Goal: Task Accomplishment & Management: Manage account settings

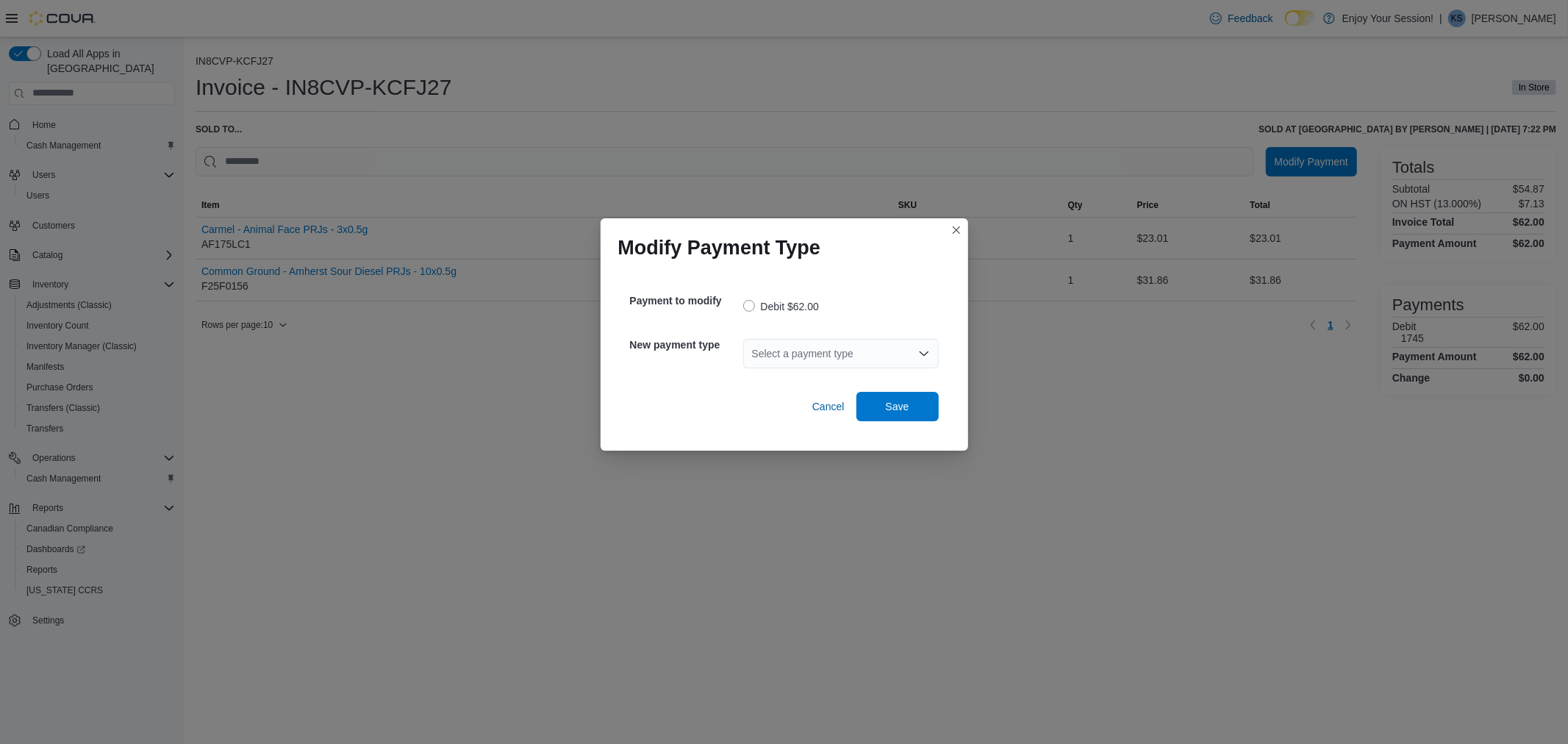
click at [873, 336] on div "Select a payment type" at bounding box center [841, 353] width 196 height 47
click at [829, 366] on div "Select a payment type" at bounding box center [841, 353] width 196 height 29
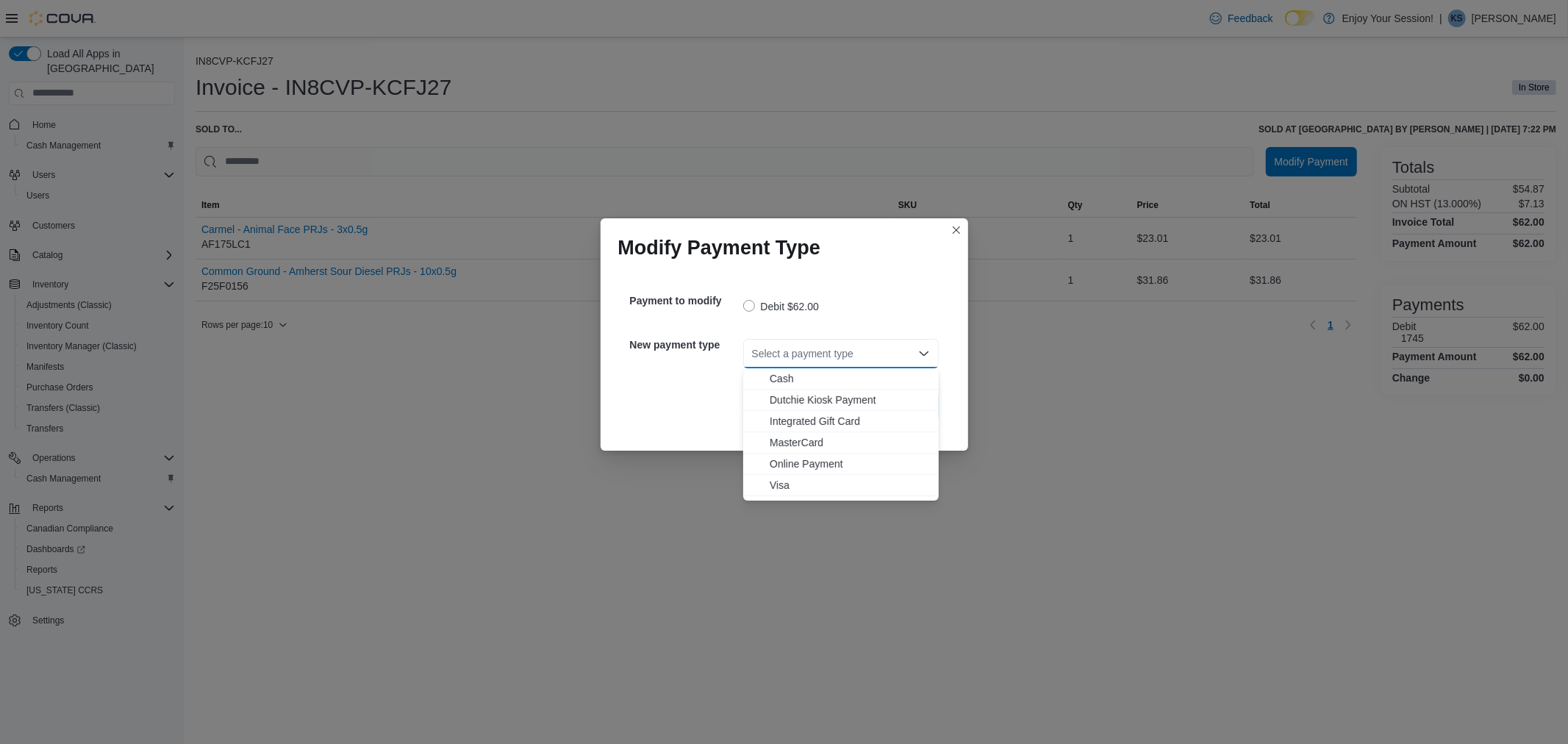
click at [829, 353] on div "Select a payment type Combo box. Selected. Combo box input. Select a payment ty…" at bounding box center [841, 353] width 196 height 29
click at [806, 480] on span "Visa" at bounding box center [849, 485] width 160 height 15
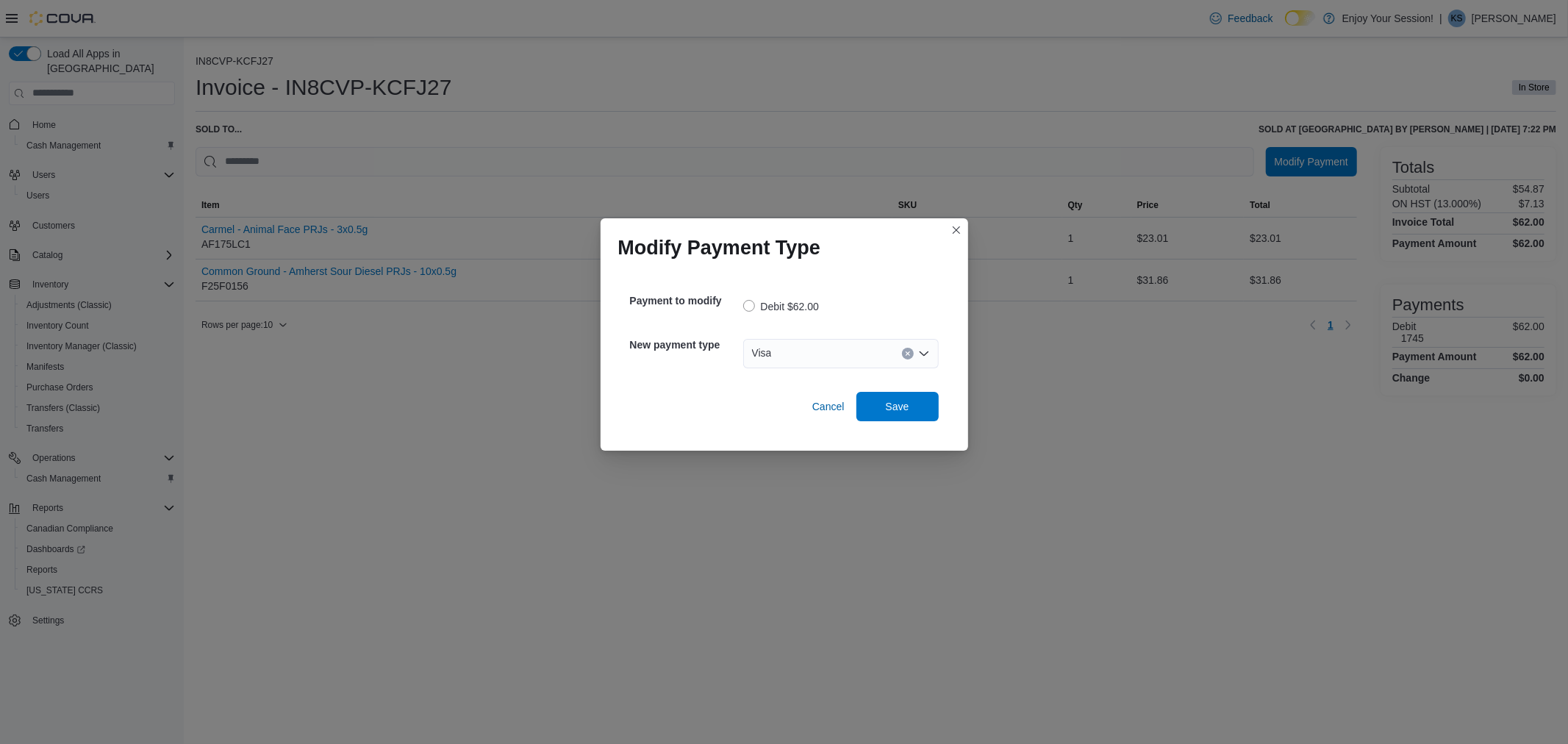
click at [873, 431] on div "Payment to modify Debit $62.00 New payment type Visa Cancel Save" at bounding box center [784, 352] width 332 height 162
click at [877, 417] on span "Save" at bounding box center [898, 406] width 65 height 29
click at [831, 361] on div "Select a payment type" at bounding box center [841, 353] width 196 height 29
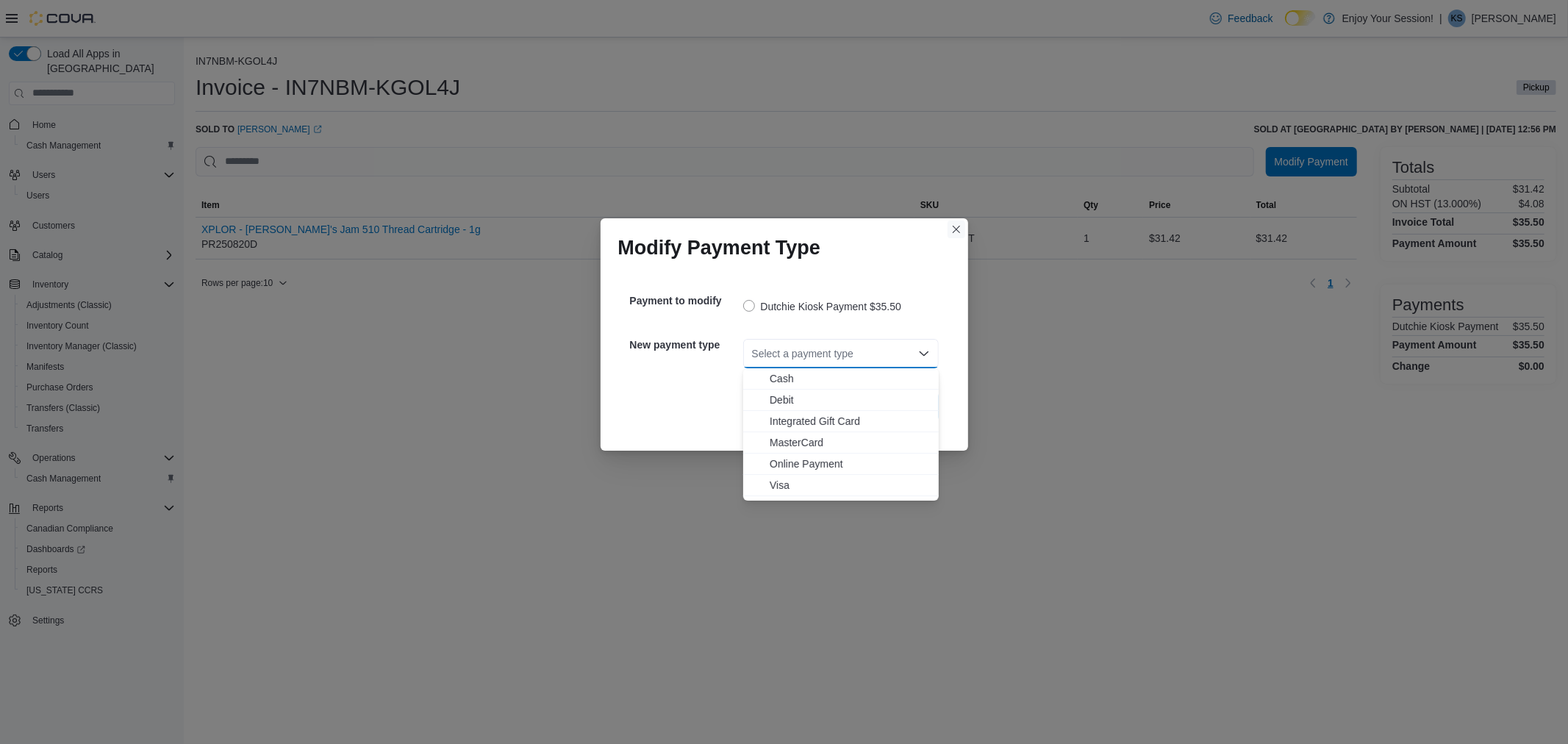
click at [960, 231] on button "Closes this modal window" at bounding box center [956, 229] width 17 height 17
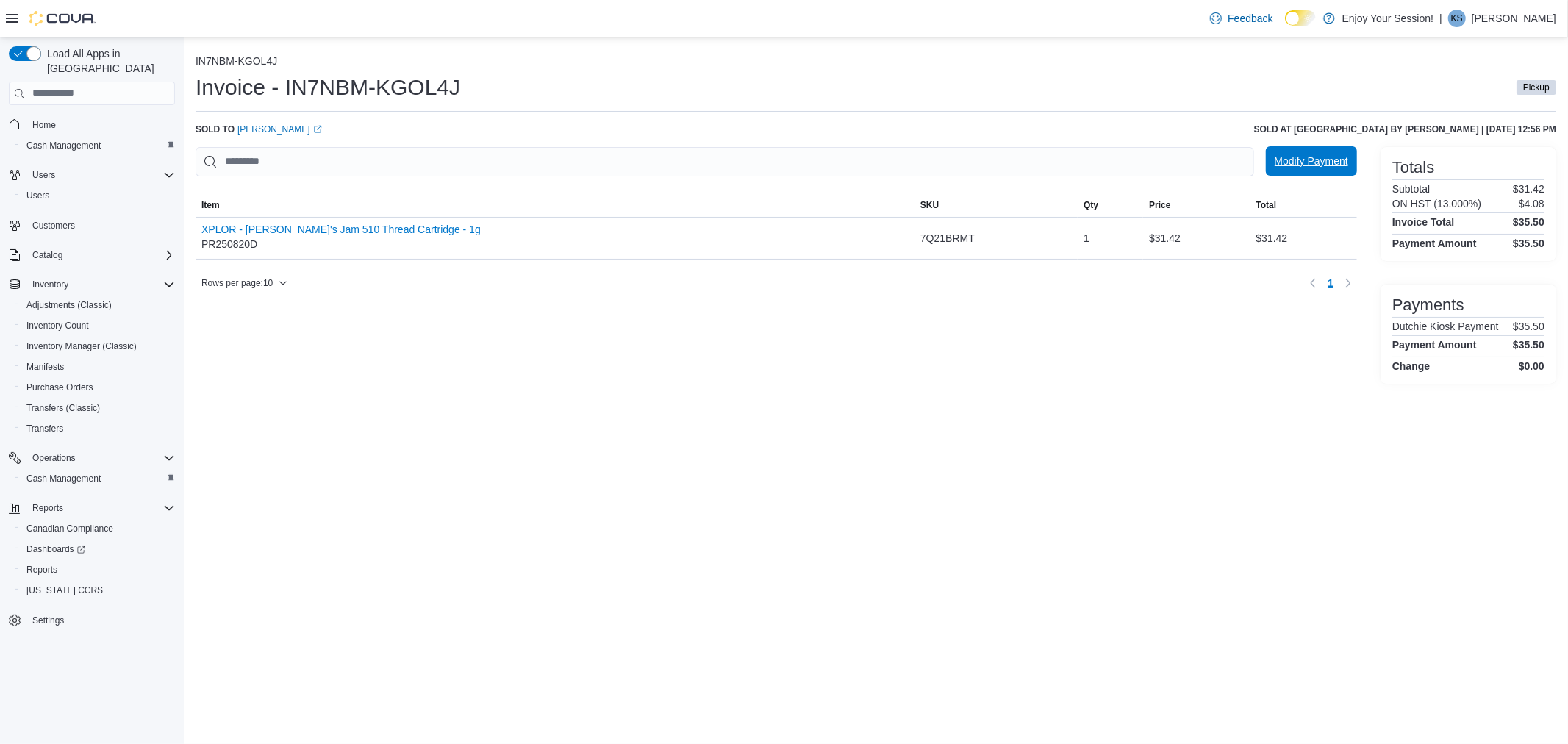
click at [1317, 157] on span "Modify Payment" at bounding box center [1311, 161] width 73 height 15
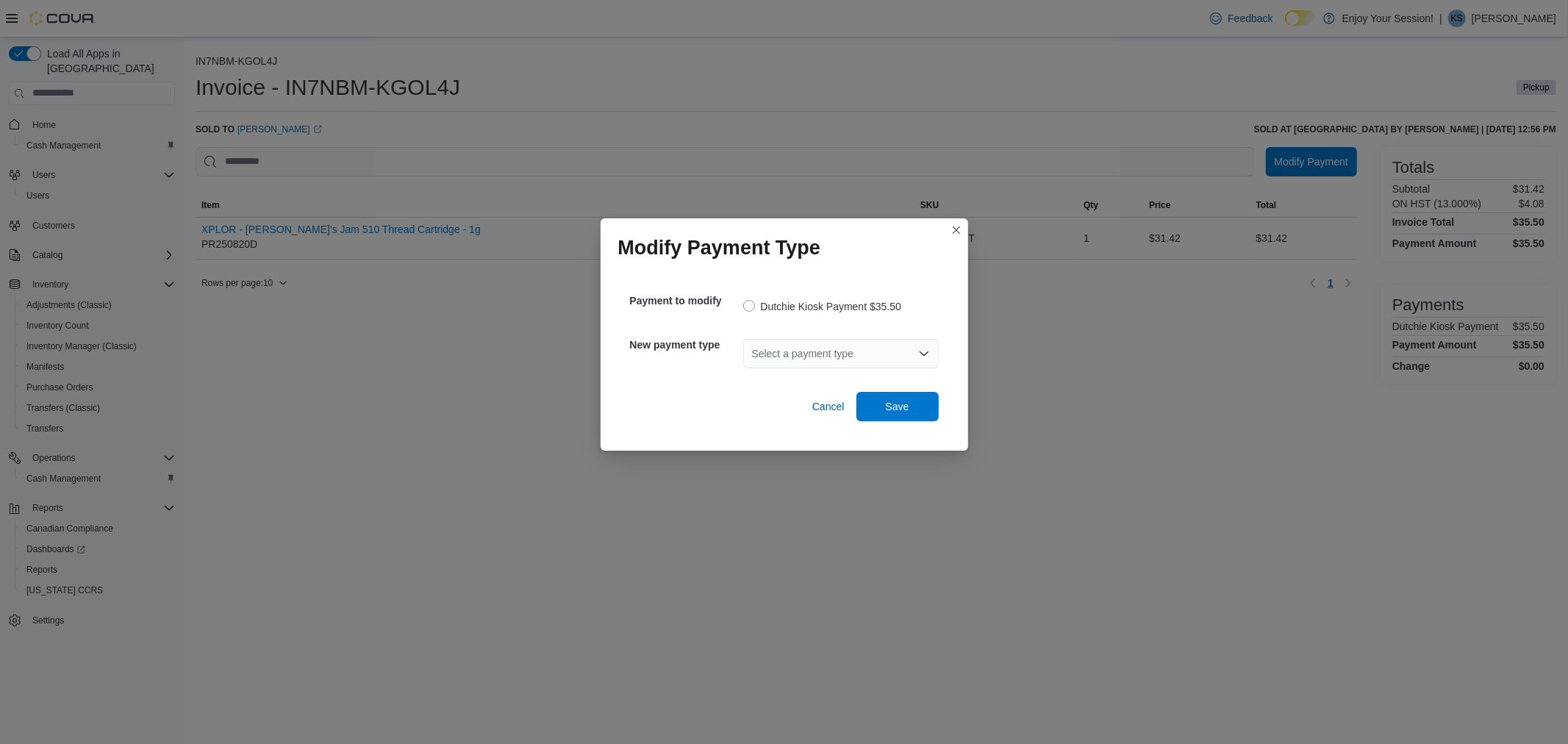
click at [855, 348] on div "Select a payment type" at bounding box center [841, 353] width 196 height 29
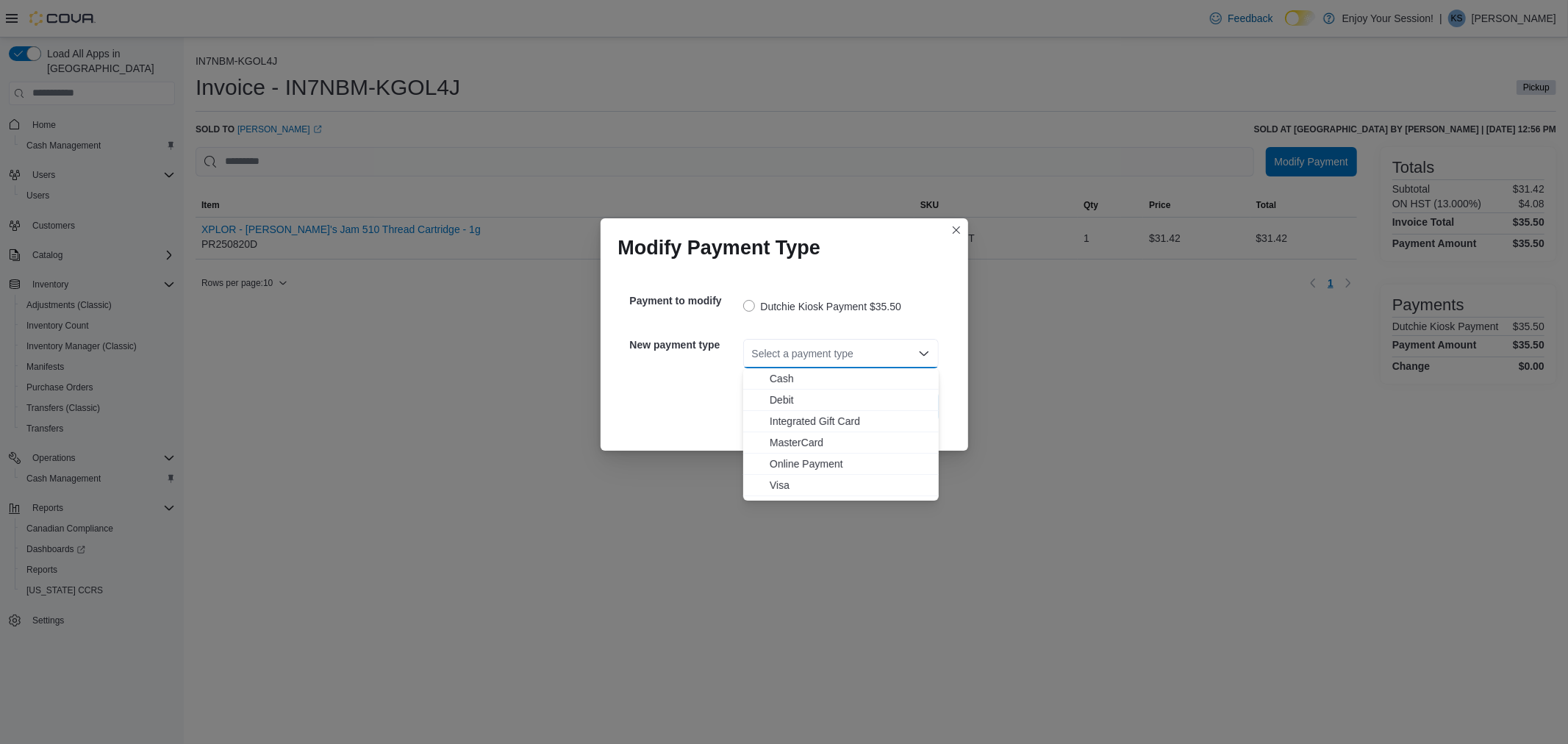
click at [855, 348] on div "Select a payment type" at bounding box center [841, 353] width 196 height 29
click at [927, 350] on icon "Close list of options" at bounding box center [924, 353] width 12 height 12
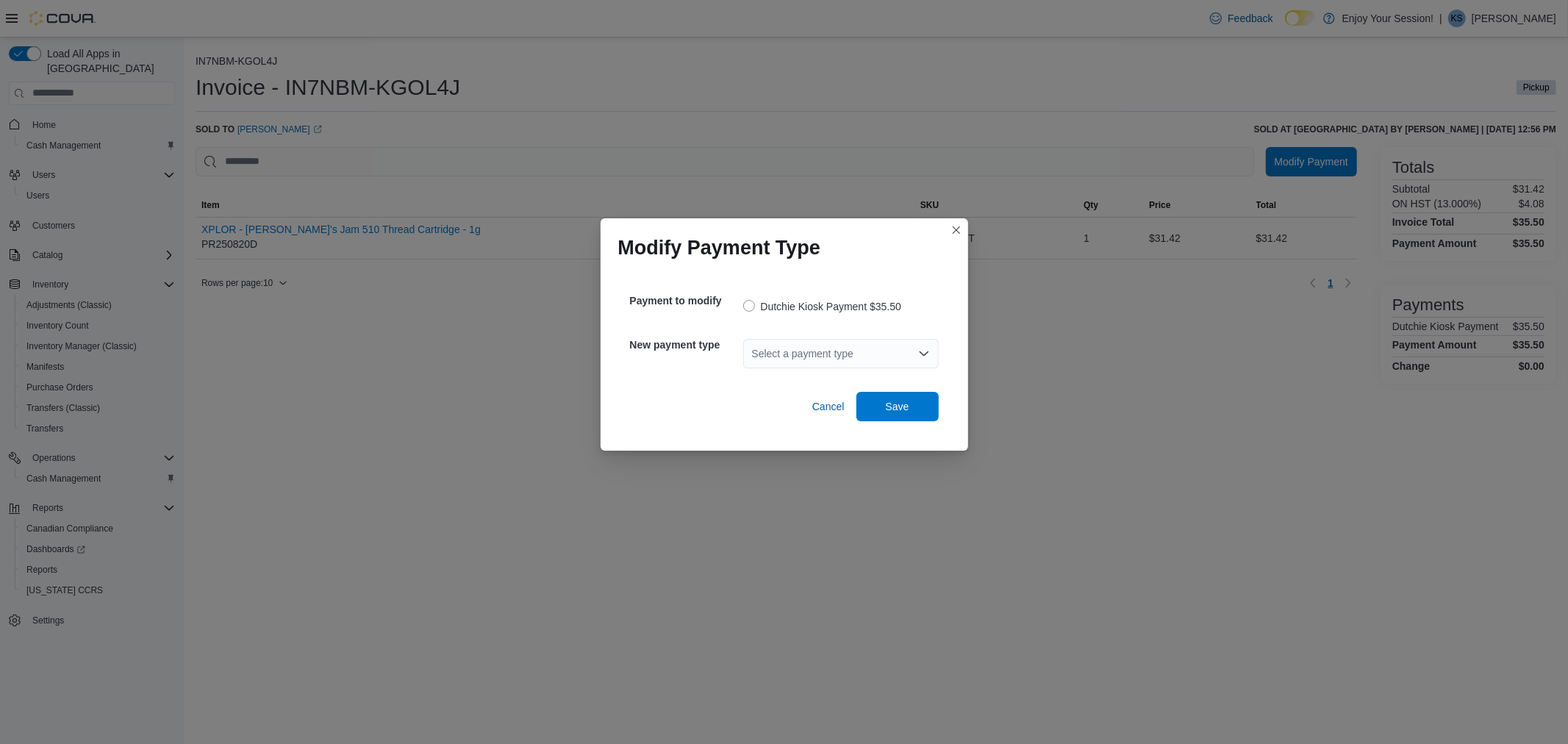
click at [927, 350] on icon "Open list of options" at bounding box center [924, 353] width 12 height 12
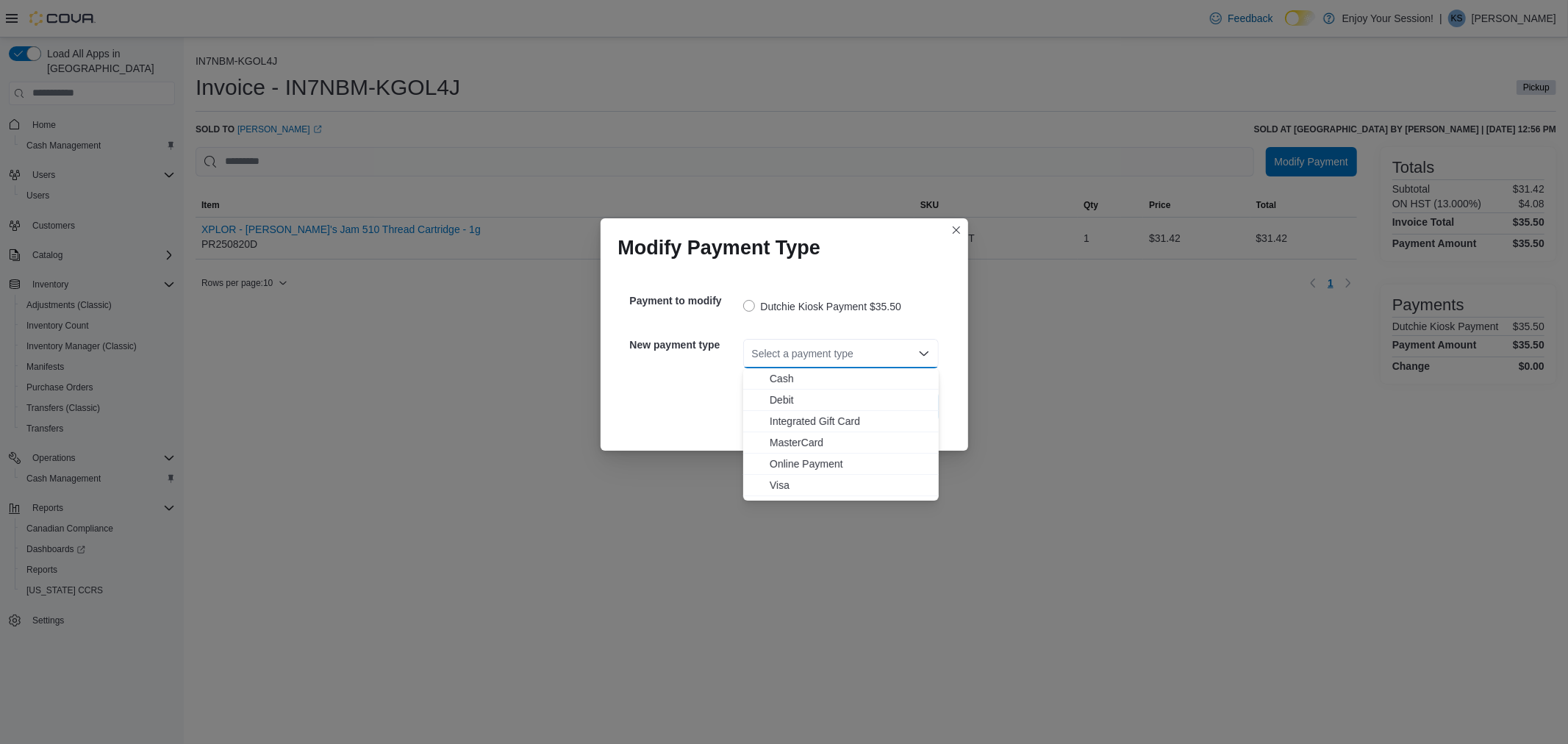
click at [926, 350] on icon "Close list of options" at bounding box center [924, 353] width 12 height 12
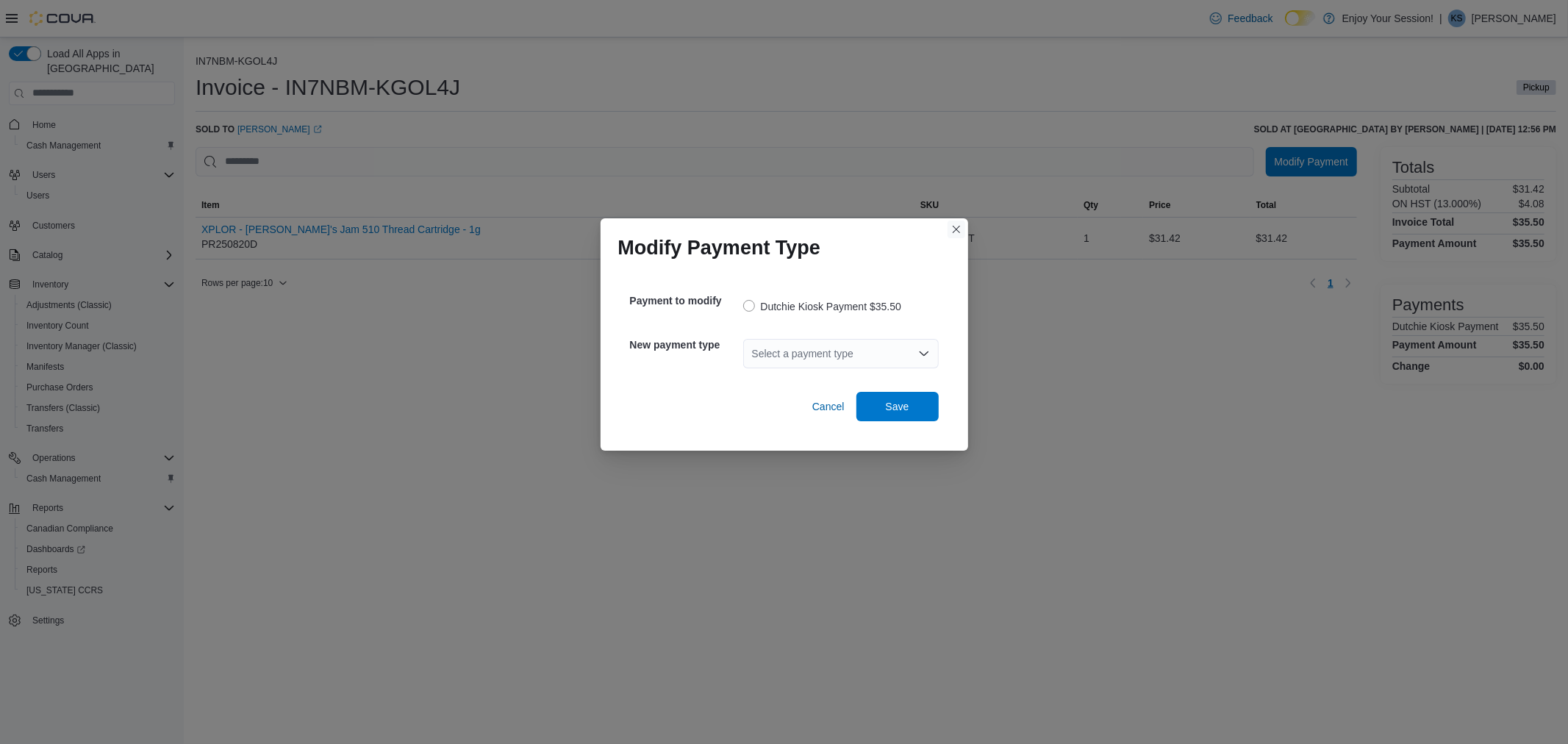
click at [954, 235] on button "Closes this modal window" at bounding box center [956, 229] width 17 height 17
click at [799, 351] on div "Select a payment type" at bounding box center [841, 353] width 196 height 29
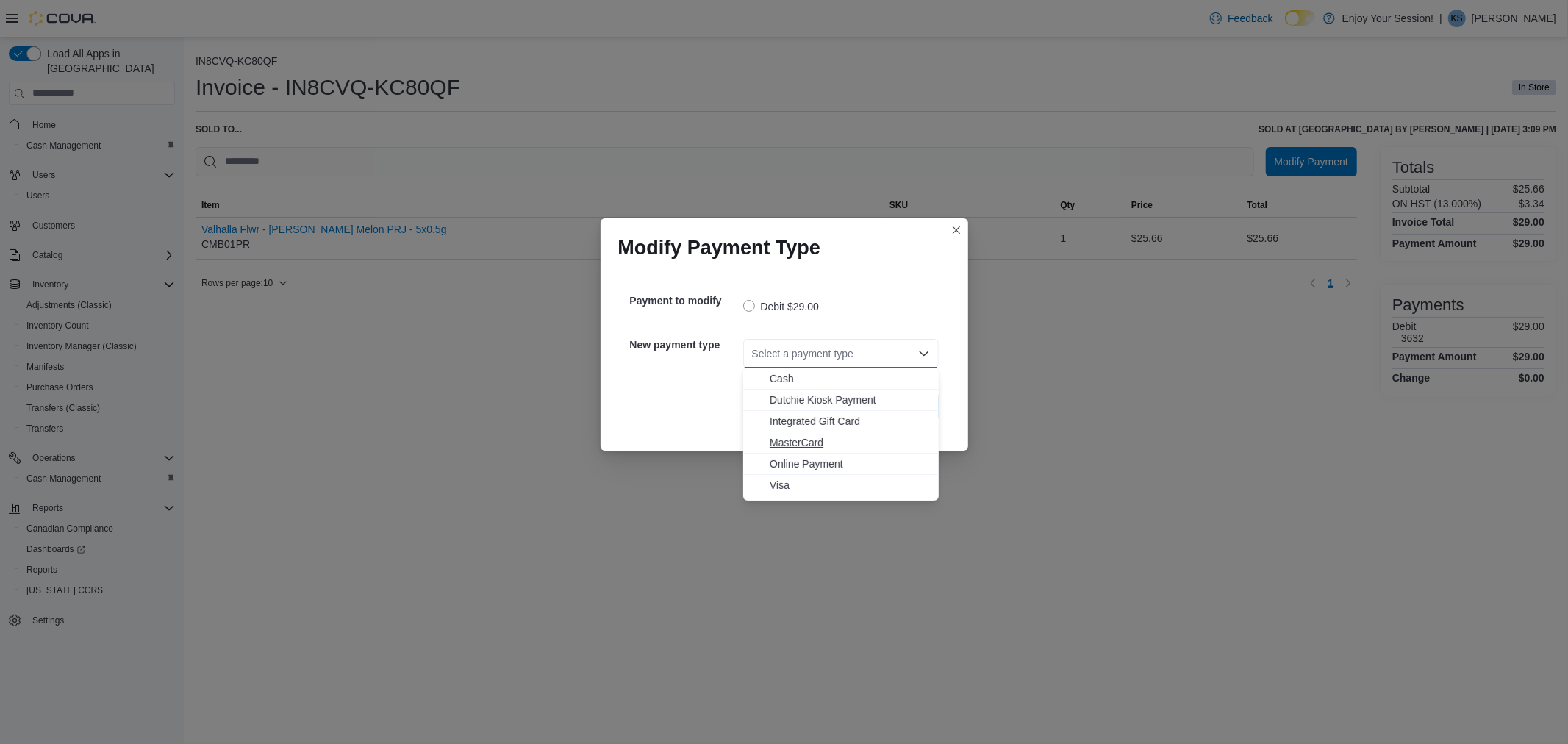
click at [803, 444] on span "MasterCard" at bounding box center [849, 443] width 160 height 15
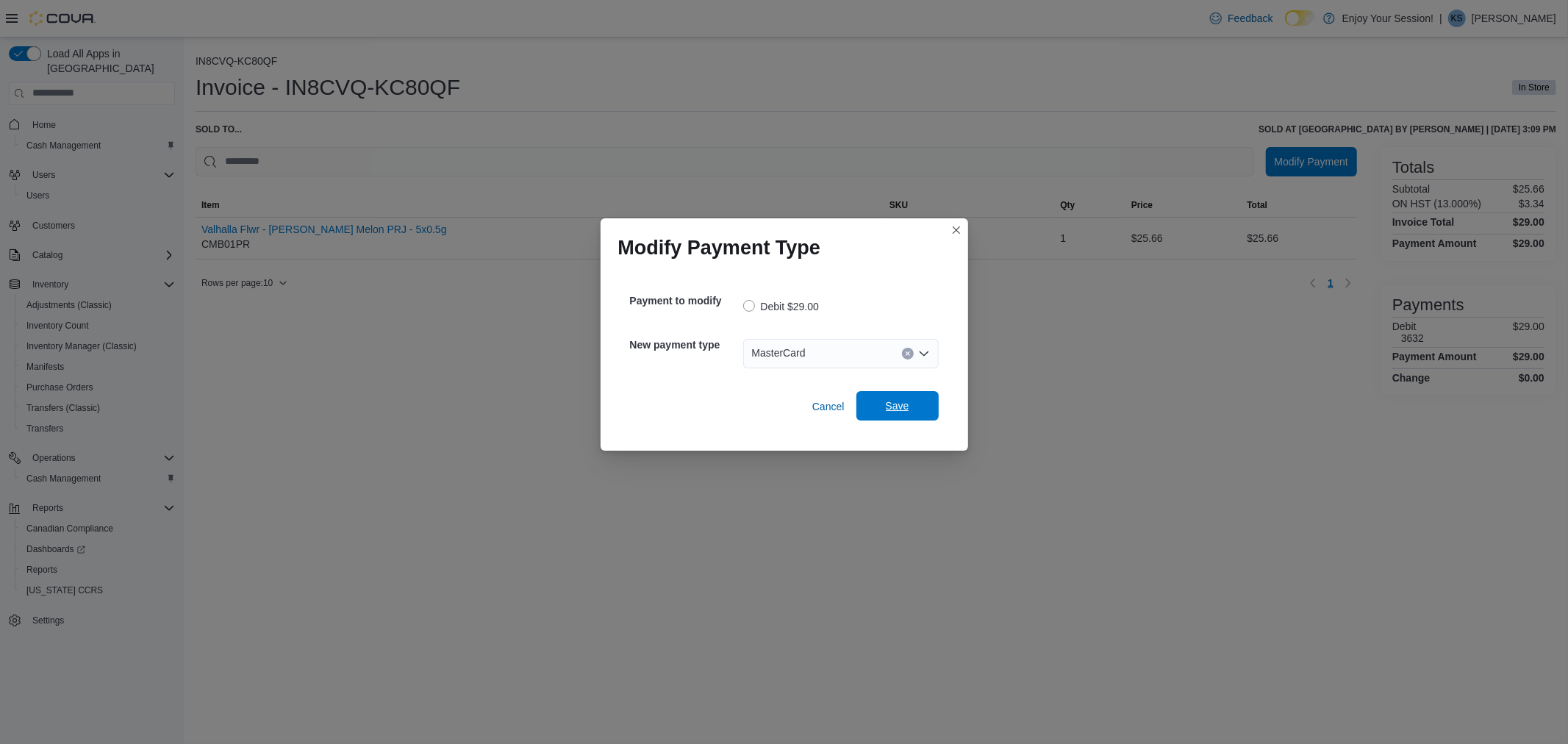
click at [915, 412] on span "Save" at bounding box center [898, 406] width 65 height 29
